Goal: Task Accomplishment & Management: Complete application form

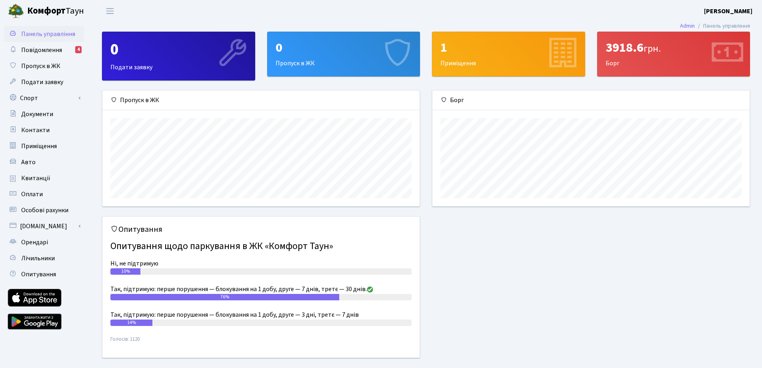
scroll to position [116, 317]
click at [50, 62] on span "Пропуск в ЖК" at bounding box center [40, 66] width 39 height 9
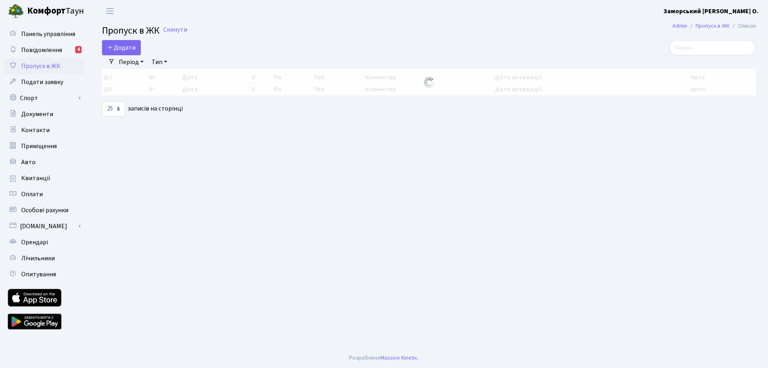
select select "25"
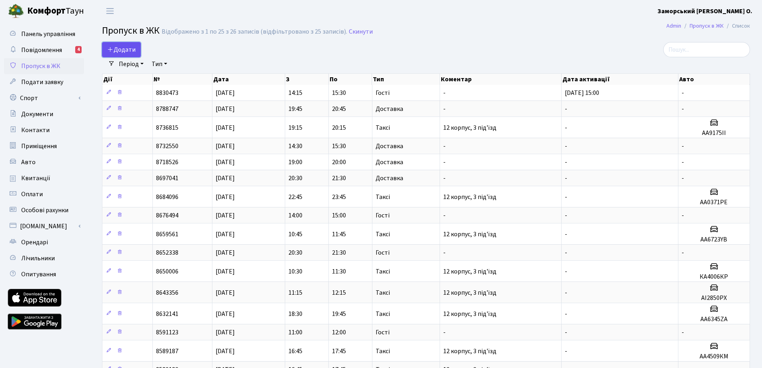
click at [125, 44] on link "Додати" at bounding box center [121, 49] width 39 height 15
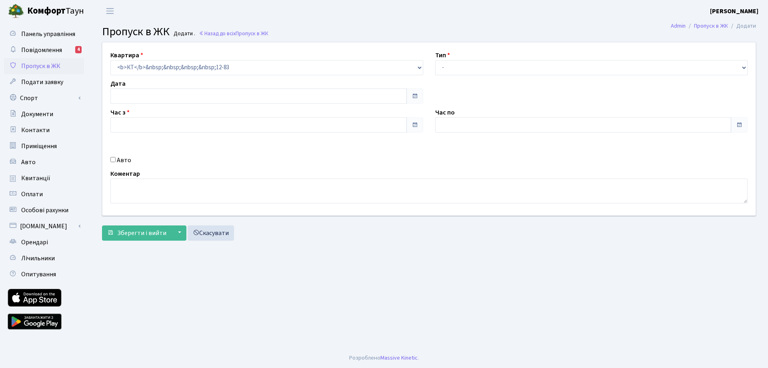
type input "[DATE]"
type input "23:15"
type input "00:30"
click at [481, 73] on select "- Доставка Таксі Гості Сервіс" at bounding box center [591, 67] width 313 height 15
select select "2"
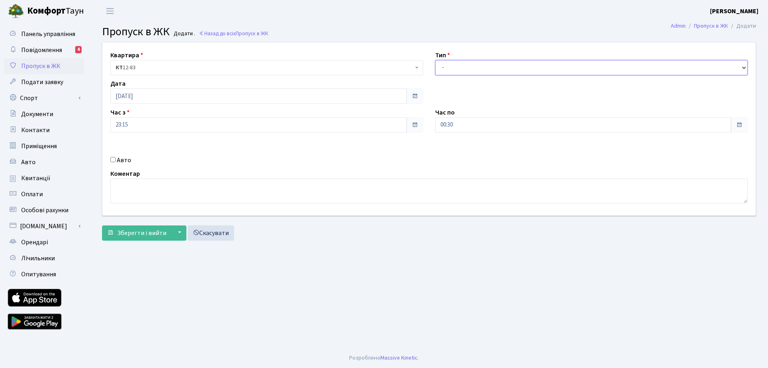
click at [435, 60] on select "- Доставка Таксі Гості Сервіс" at bounding box center [591, 67] width 313 height 15
click at [116, 160] on div "Авто" at bounding box center [266, 160] width 325 height 10
click at [112, 161] on input "Авто" at bounding box center [112, 159] width 5 height 5
checkbox input "true"
click at [469, 155] on input "text" at bounding box center [591, 153] width 313 height 15
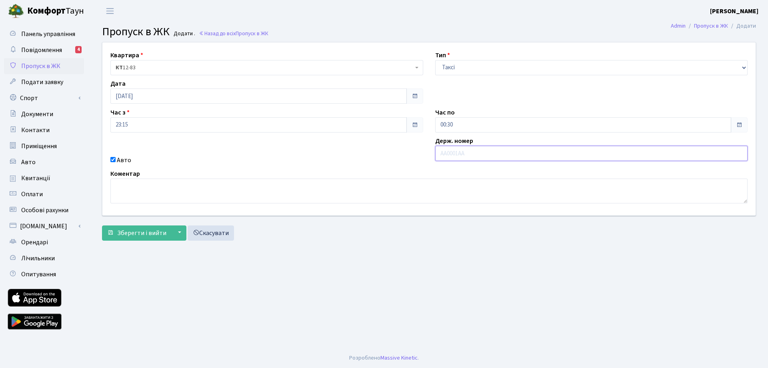
paste input "КА6657НТ"
type input "КА6657НТ"
click at [369, 166] on div "Квартира <b>КТ</b>&nbsp;&nbsp;&nbsp;&nbsp;12-83 КТ 12-83 Тип - Доставка Таксі Г…" at bounding box center [428, 128] width 665 height 173
click at [149, 230] on span "Зберегти і вийти" at bounding box center [141, 232] width 49 height 9
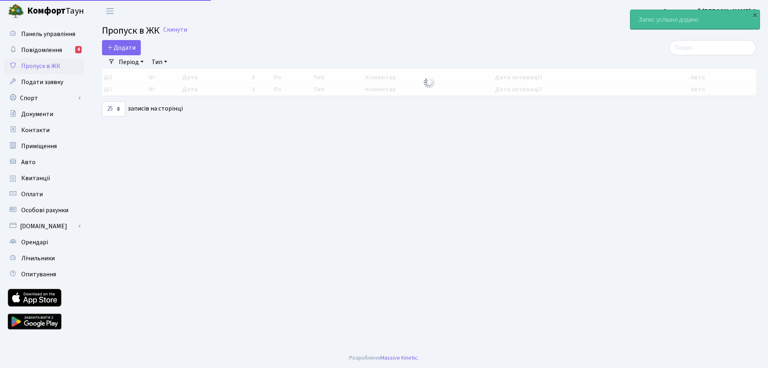
select select "25"
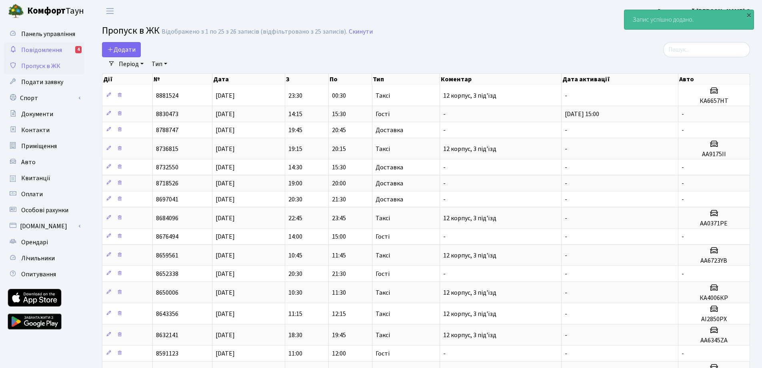
click at [47, 51] on span "Повідомлення" at bounding box center [41, 50] width 41 height 9
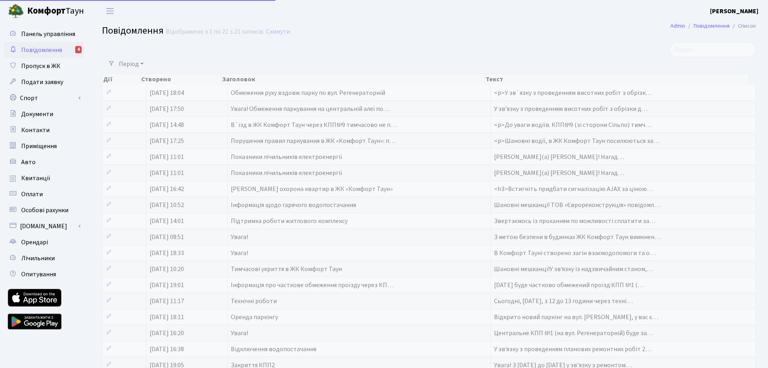
select select "25"
